Goal: Task Accomplishment & Management: Manage account settings

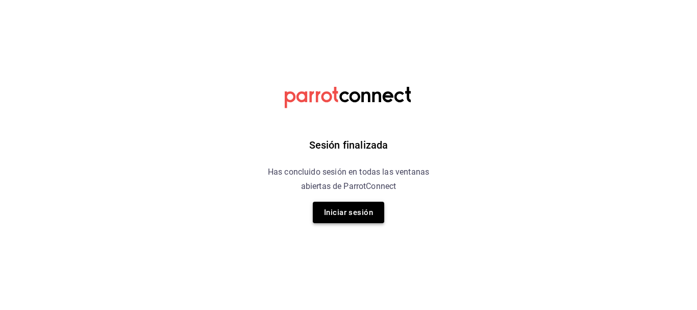
click at [361, 211] on button "Iniciar sesión" at bounding box center [348, 211] width 71 height 21
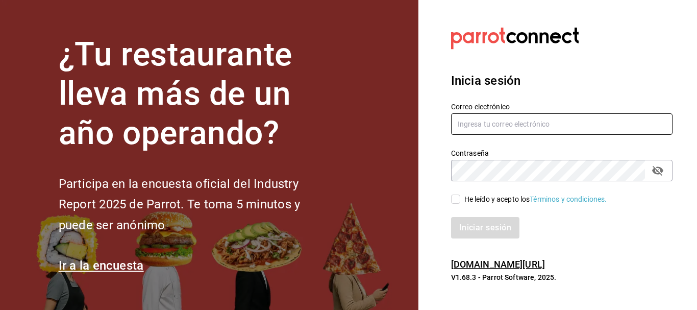
click at [519, 128] on input "text" at bounding box center [561, 123] width 221 height 21
type input "[EMAIL_ADDRESS][DOMAIN_NAME]"
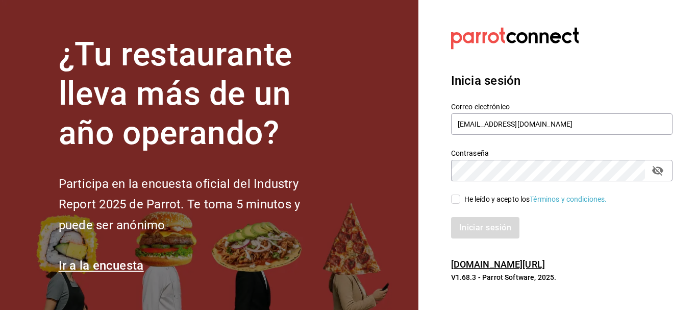
click at [457, 203] on input "He leído y acepto los Términos y condiciones." at bounding box center [455, 198] width 9 height 9
checkbox input "true"
click at [483, 229] on button "Iniciar sesión" at bounding box center [485, 227] width 69 height 21
